Goal: Register for event/course

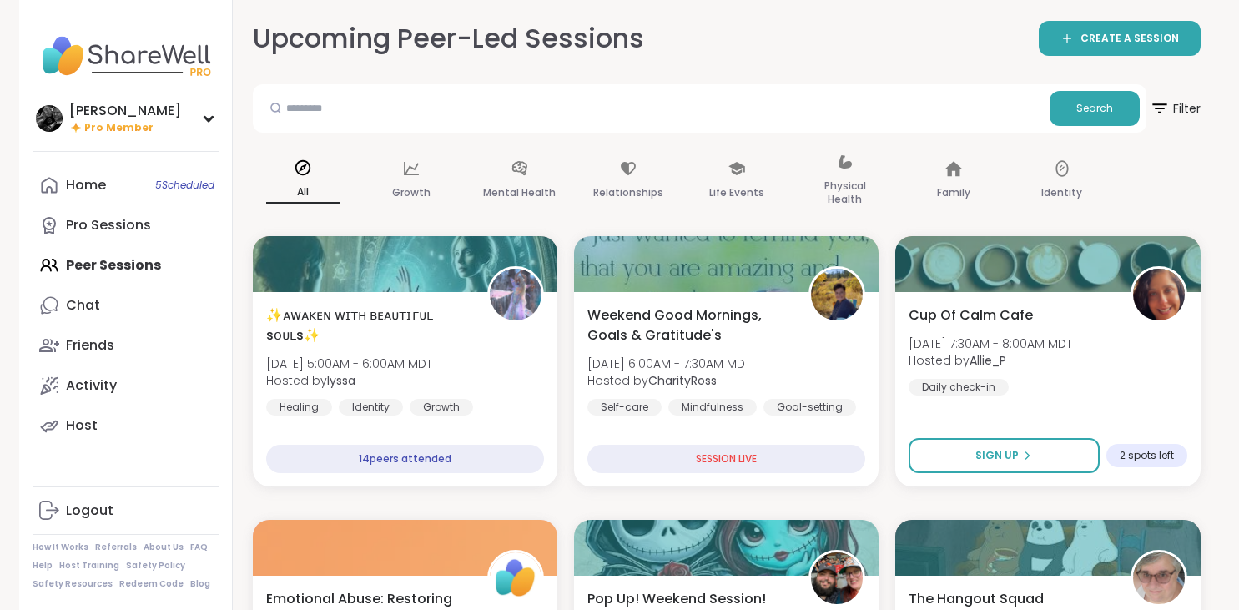
scroll to position [2731, 0]
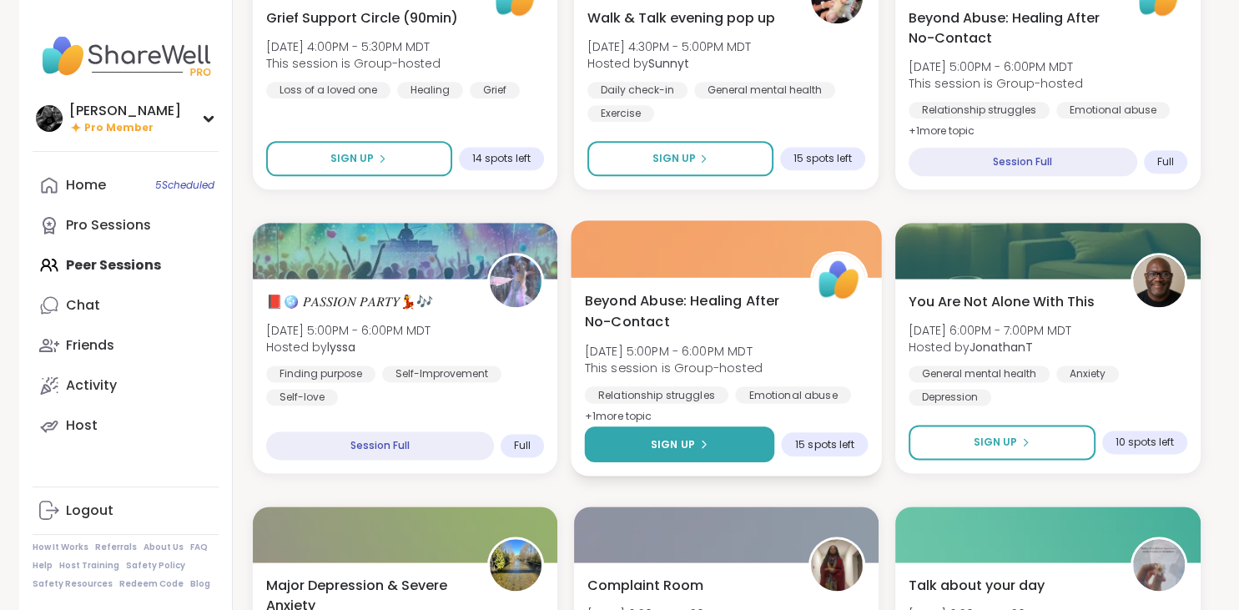
scroll to position [1938, 0]
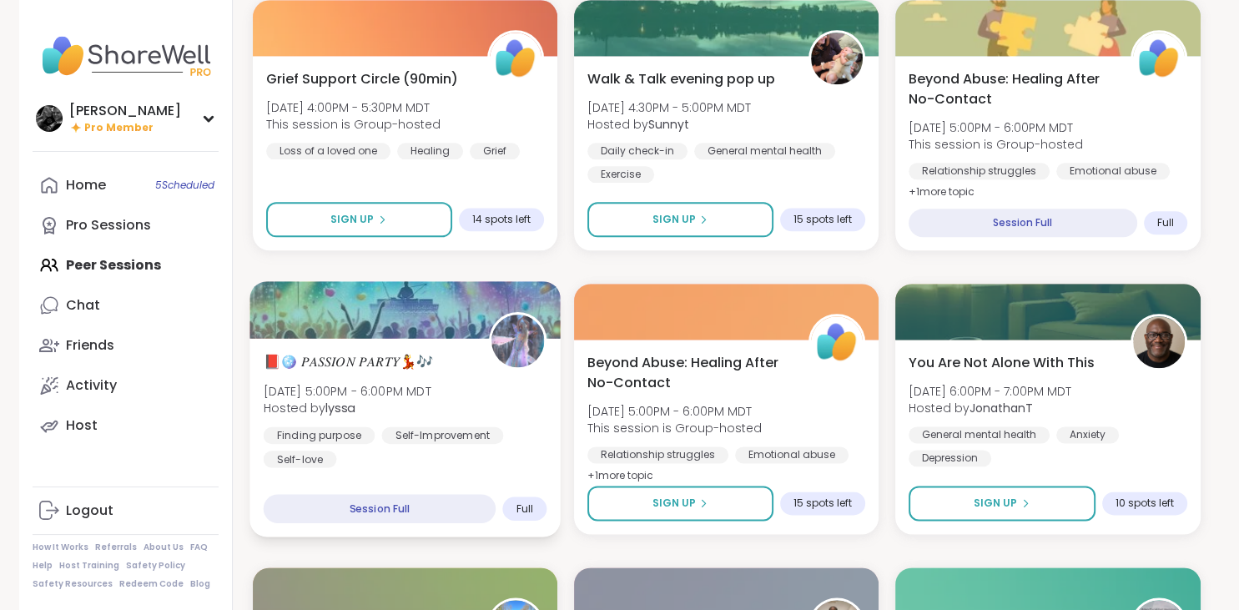
click at [518, 393] on div "📕🪩 𝑃𝐴𝑆𝑆𝐼𝑂𝑁 𝑃𝐴𝑅𝑇𝑌💃🎶 [DATE] 5:00PM - 6:00PM MDT Hosted by lyssa Finding purpose […" at bounding box center [405, 409] width 284 height 116
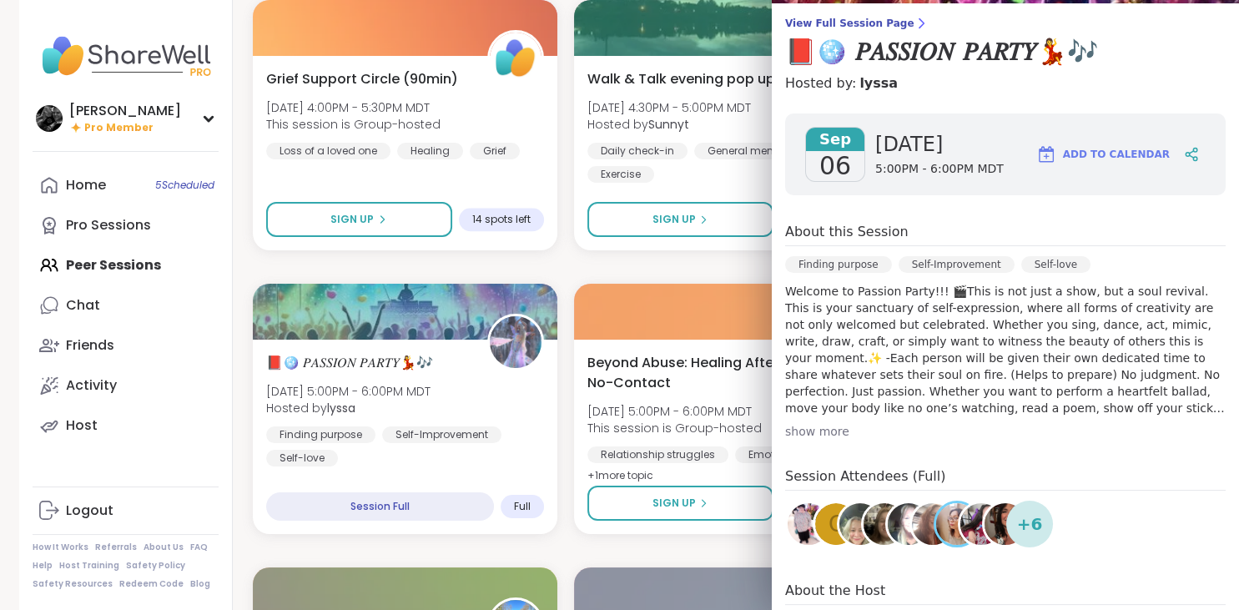
scroll to position [216, 0]
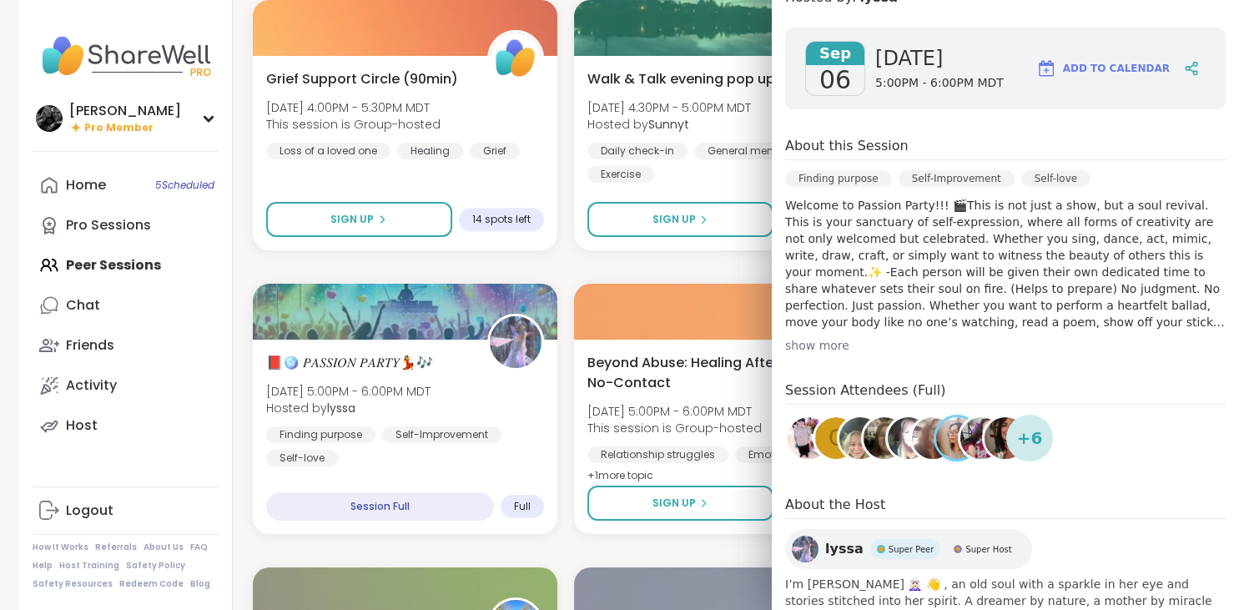
click at [994, 446] on img at bounding box center [1006, 438] width 42 height 42
